Goal: Task Accomplishment & Management: Manage account settings

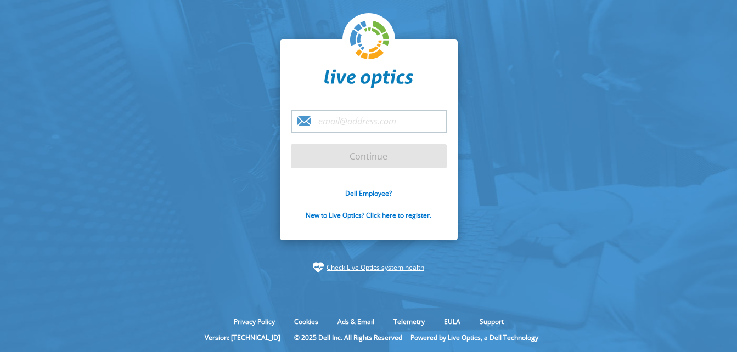
click at [336, 128] on input "email" at bounding box center [369, 122] width 156 height 24
type input "[PERSON_NAME][EMAIL_ADDRESS][DOMAIN_NAME]"
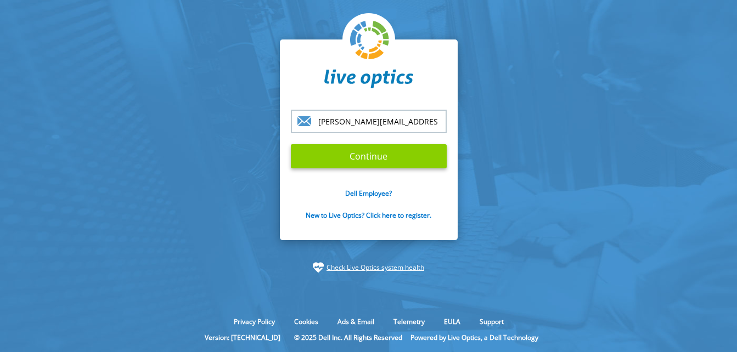
click at [384, 158] on input "Continue" at bounding box center [369, 156] width 156 height 24
click at [403, 155] on input "Continue" at bounding box center [369, 156] width 156 height 24
click at [379, 157] on input "Continue" at bounding box center [369, 156] width 156 height 24
click at [378, 157] on input "Continue" at bounding box center [369, 156] width 156 height 24
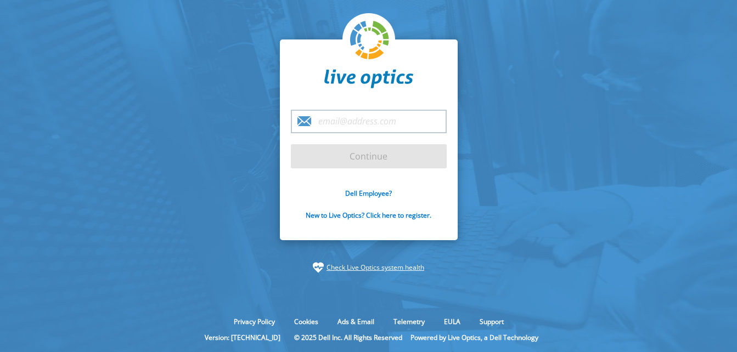
click at [345, 120] on input "email" at bounding box center [369, 122] width 156 height 24
type input "[PERSON_NAME][EMAIL_ADDRESS][DOMAIN_NAME]"
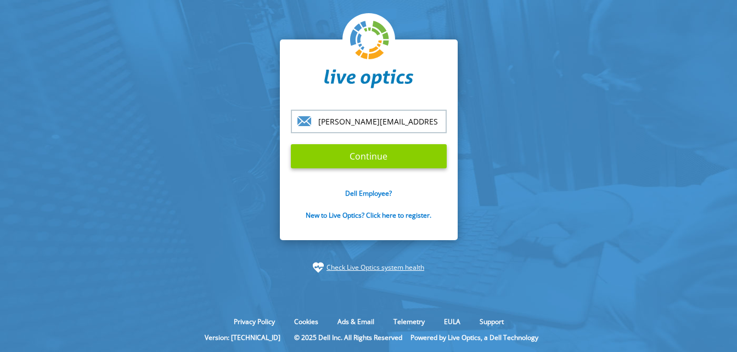
click at [376, 156] on input "Continue" at bounding box center [369, 156] width 156 height 24
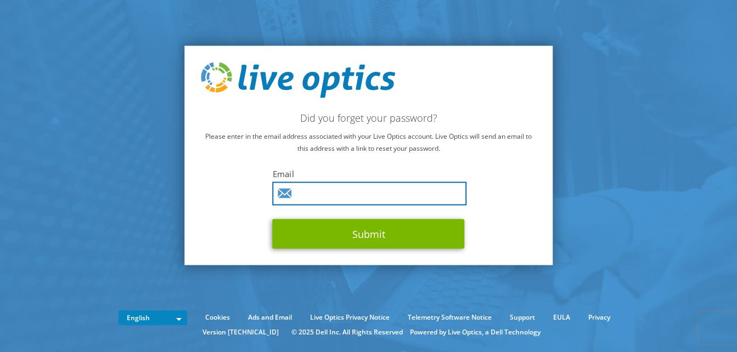
click at [380, 192] on input "text" at bounding box center [370, 194] width 194 height 24
type input "[PERSON_NAME][EMAIL_ADDRESS][DOMAIN_NAME]"
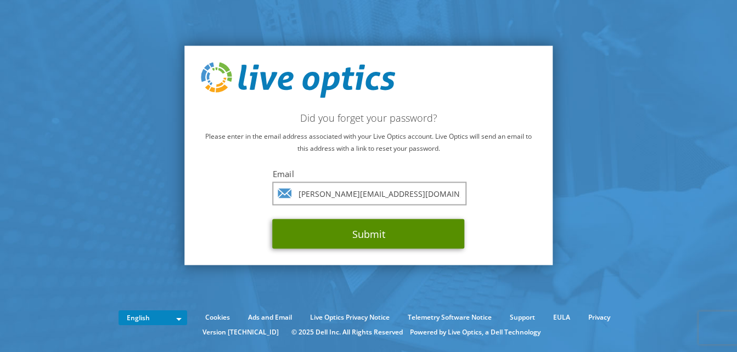
click at [368, 234] on button "Submit" at bounding box center [369, 235] width 192 height 30
